Goal: Task Accomplishment & Management: Use online tool/utility

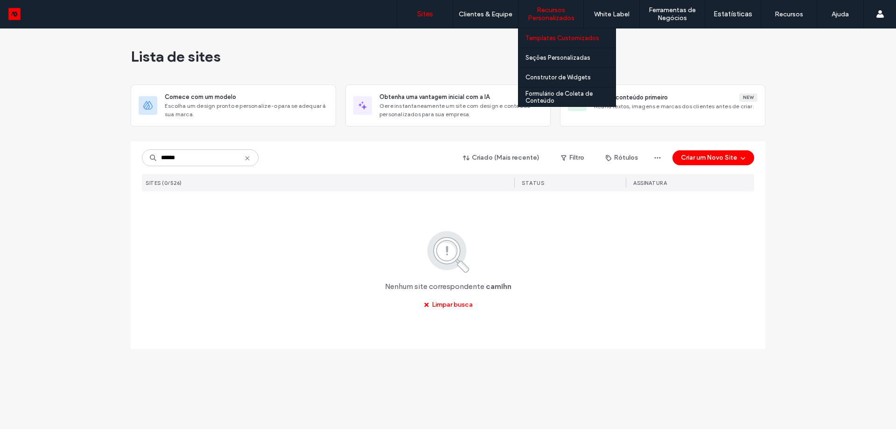
type input "******"
click at [576, 39] on label "Templates Customizados" at bounding box center [562, 38] width 74 height 7
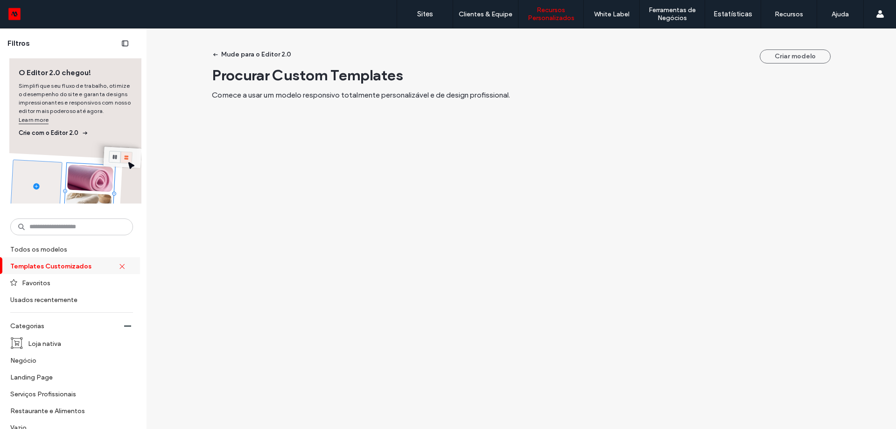
click at [97, 65] on div "O Editor 2.0 chegou! Simplifique seu fluxo de trabalho, otimize o desempenho do…" at bounding box center [75, 99] width 132 height 82
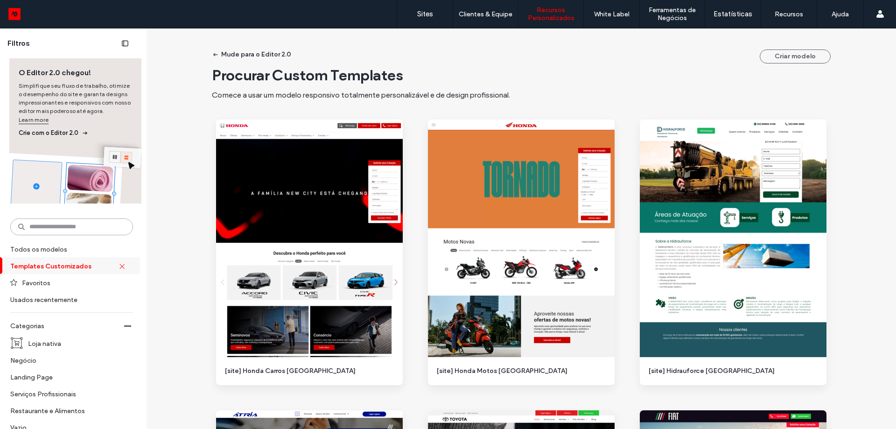
click at [117, 224] on input at bounding box center [71, 226] width 123 height 17
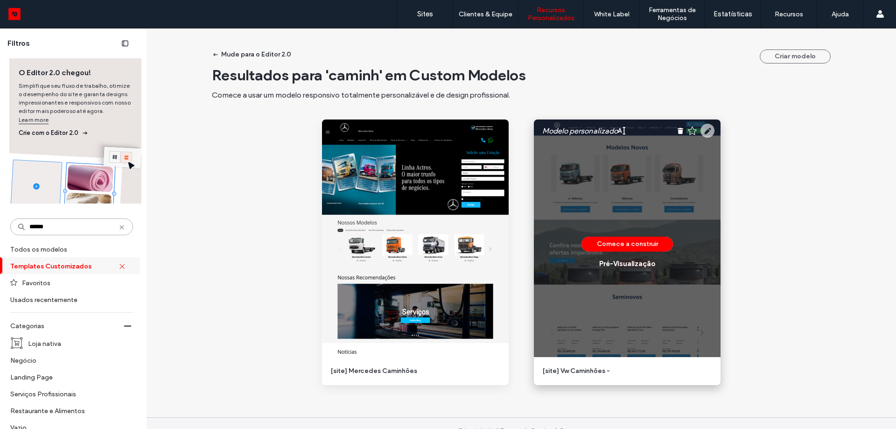
type input "******"
click at [704, 130] on icon at bounding box center [707, 131] width 14 height 14
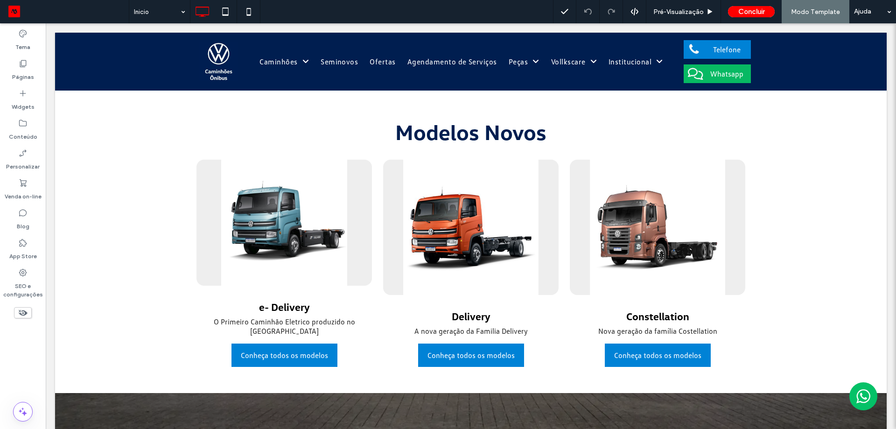
drag, startPoint x: 25, startPoint y: 40, endPoint x: 69, endPoint y: 27, distance: 45.3
click at [26, 39] on label "Tema" at bounding box center [22, 44] width 15 height 13
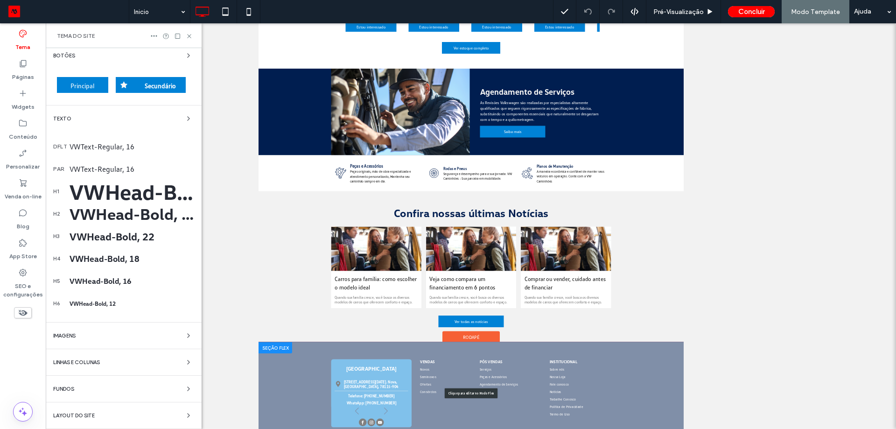
scroll to position [230, 0]
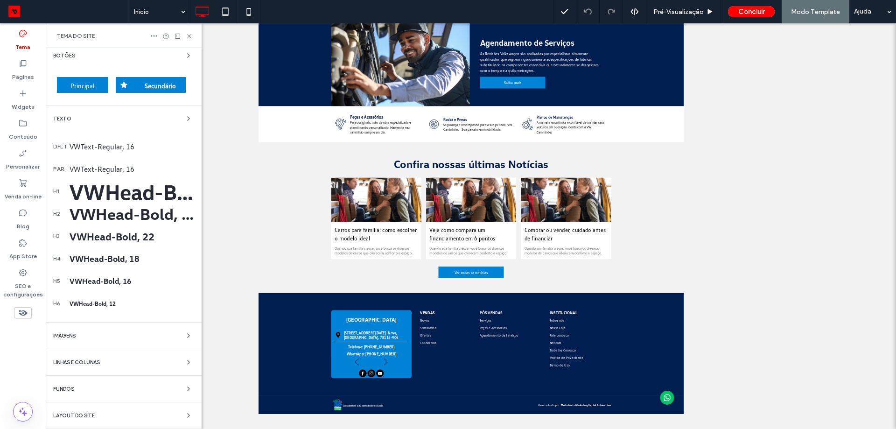
drag, startPoint x: 119, startPoint y: 341, endPoint x: 125, endPoint y: 344, distance: 5.6
click at [120, 342] on div "Cores Botões Principal Secundário Texto dflt VWText-Regular, 16 par VWText-Regu…" at bounding box center [124, 200] width 156 height 458
drag, startPoint x: 140, startPoint y: 336, endPoint x: 145, endPoint y: 332, distance: 6.3
click at [142, 335] on div "Imagens" at bounding box center [123, 335] width 141 height 11
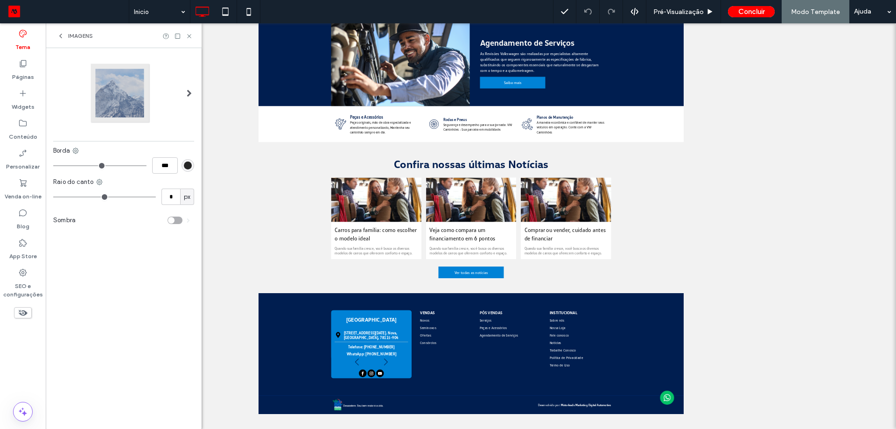
click at [145, 332] on div "Borda *** Raio do canto * px Sombra Cores Botões Principal Secundário Texto dfl…" at bounding box center [124, 238] width 156 height 381
drag, startPoint x: 64, startPoint y: 33, endPoint x: 133, endPoint y: 1, distance: 75.7
click at [65, 33] on div "Imagens" at bounding box center [75, 35] width 36 height 7
